Goal: Task Accomplishment & Management: Complete application form

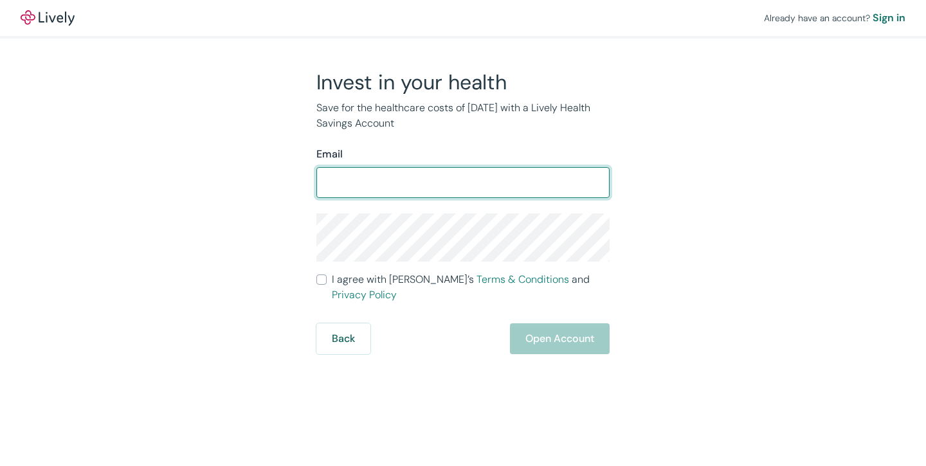
click at [424, 177] on input "Email" at bounding box center [462, 183] width 293 height 26
type input "[EMAIL_ADDRESS][DOMAIN_NAME]"
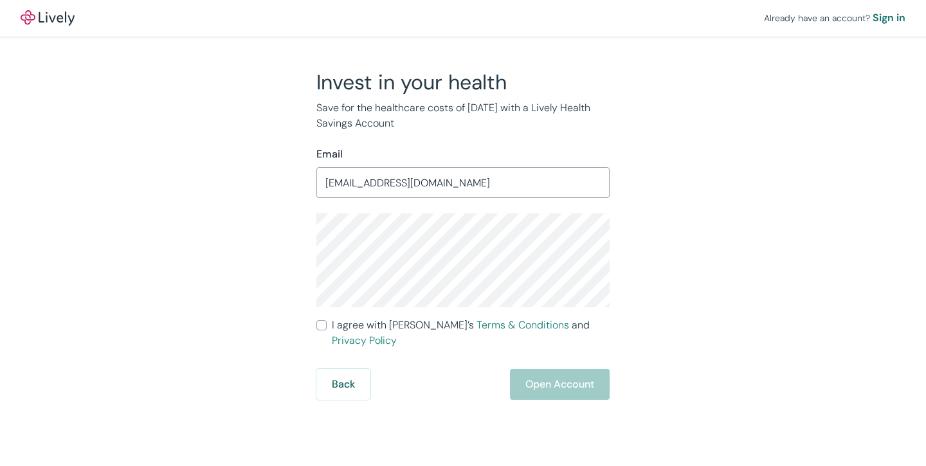
click at [716, 242] on div "Invest in your health Save for the healthcare costs of [DATE] with a Lively Hea…" at bounding box center [455, 234] width 617 height 330
click at [318, 330] on label "I agree with Lively’s Terms & Conditions and Privacy Policy" at bounding box center [462, 333] width 293 height 31
click at [318, 330] on input "I agree with Lively’s Terms & Conditions and Privacy Policy" at bounding box center [321, 325] width 10 height 10
drag, startPoint x: 551, startPoint y: 362, endPoint x: 426, endPoint y: 374, distance: 125.9
click at [426, 374] on div "Back Open Account" at bounding box center [462, 384] width 293 height 31
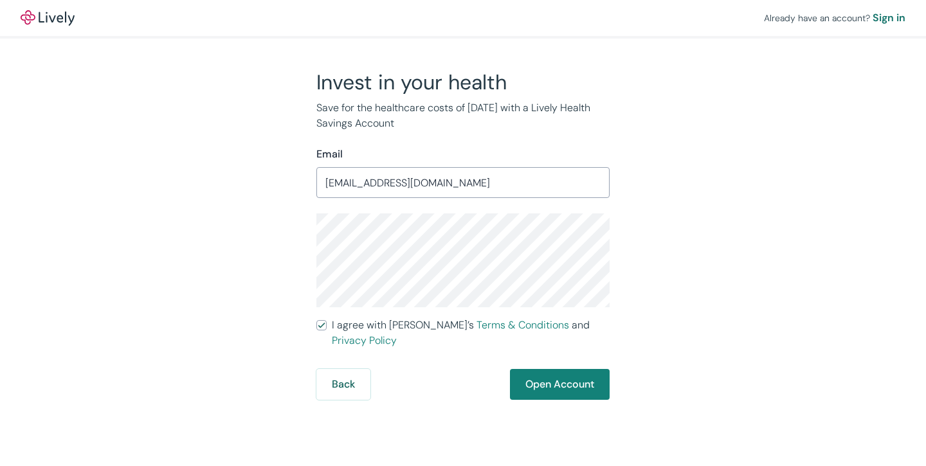
click at [322, 323] on input "I agree with Lively’s Terms & Conditions and Privacy Policy" at bounding box center [321, 325] width 10 height 10
checkbox input "false"
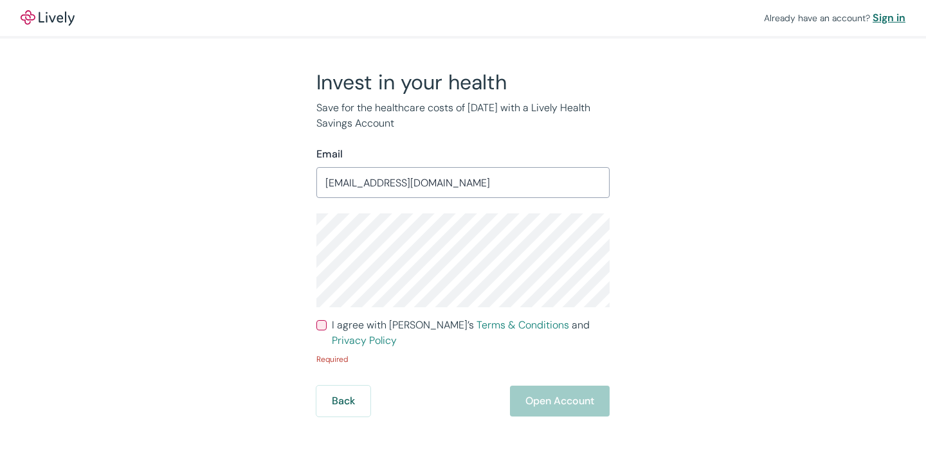
click at [888, 19] on div "Sign in" at bounding box center [888, 17] width 33 height 15
